Goal: Information Seeking & Learning: Learn about a topic

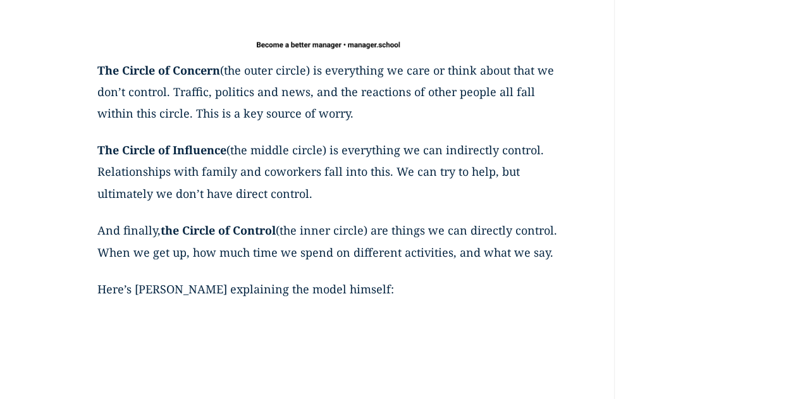
scroll to position [950, 0]
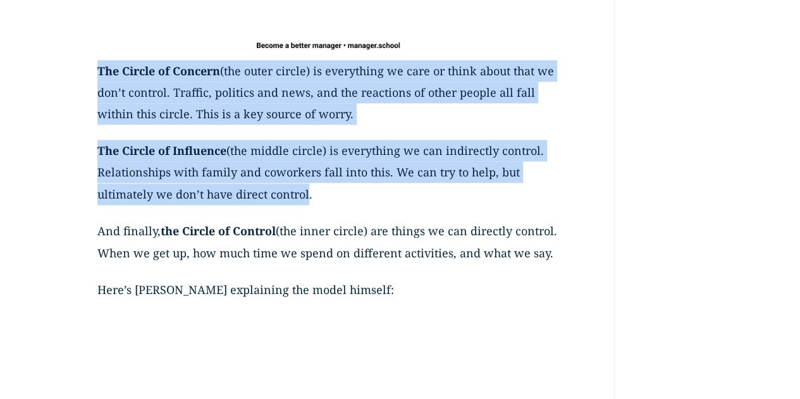
drag, startPoint x: 100, startPoint y: 71, endPoint x: 302, endPoint y: 192, distance: 235.2
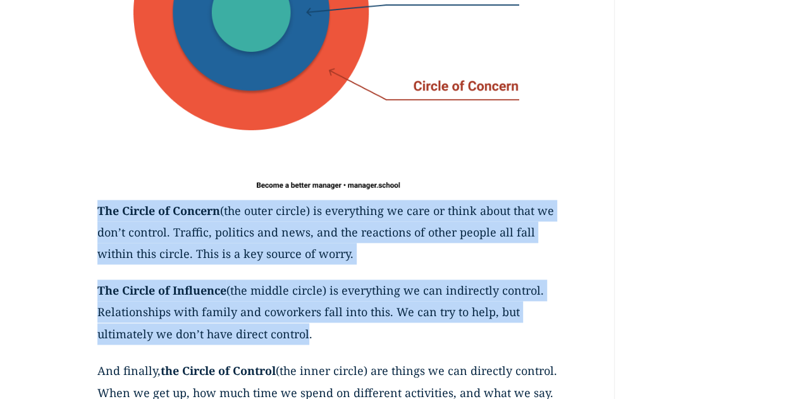
scroll to position [811, 0]
click at [128, 259] on p "The Circle of Concern (the outer circle) is everything we care or think about t…" at bounding box center [327, 239] width 461 height 80
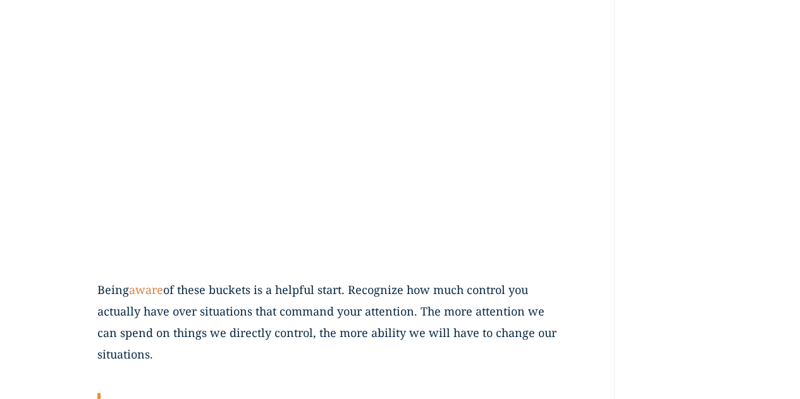
drag, startPoint x: 99, startPoint y: 209, endPoint x: 210, endPoint y: 396, distance: 218.2
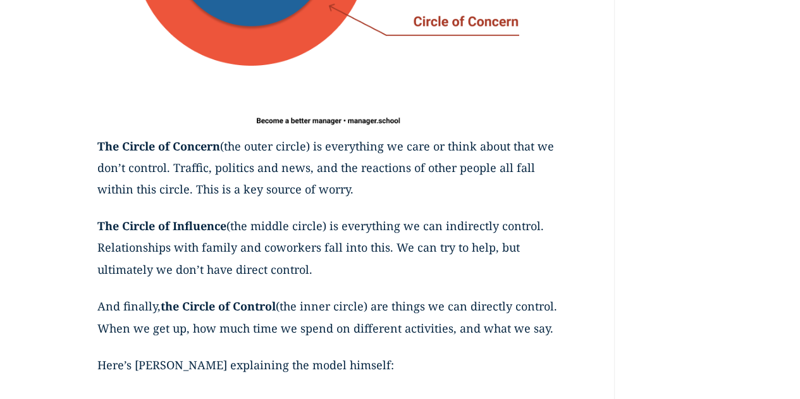
scroll to position [874, 0]
click at [106, 147] on strong "The Circle of Concern" at bounding box center [158, 146] width 123 height 15
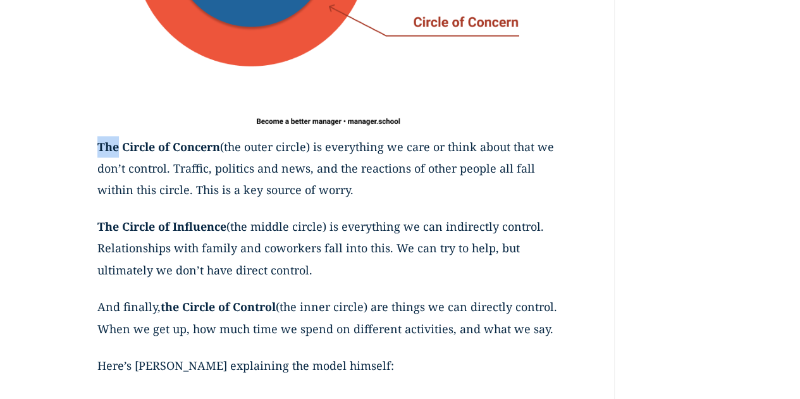
click at [101, 143] on strong "The Circle of Concern" at bounding box center [158, 146] width 123 height 15
drag, startPoint x: 100, startPoint y: 145, endPoint x: 162, endPoint y: 344, distance: 209.1
copy div "The Circle of Concern (the outer circle) is everything we care or think about t…"
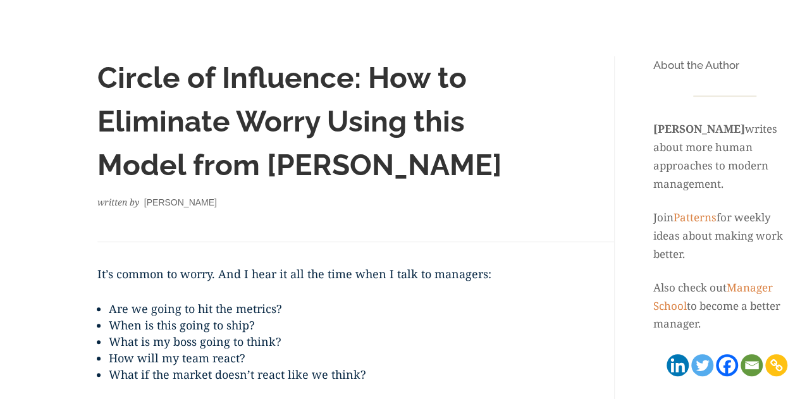
scroll to position [138, 0]
